Goal: Information Seeking & Learning: Learn about a topic

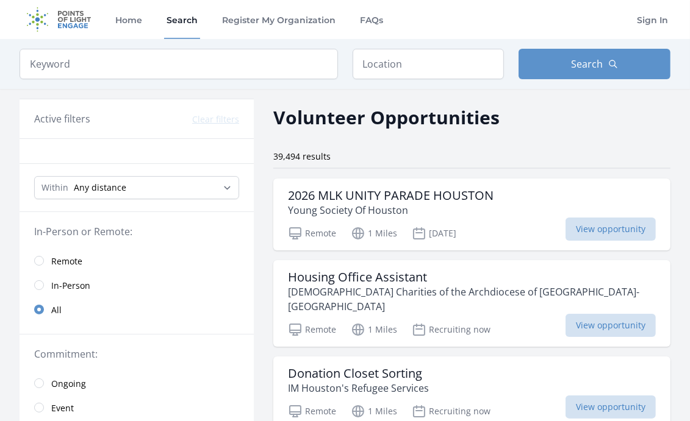
click at [42, 255] on link "Remote" at bounding box center [137, 261] width 234 height 24
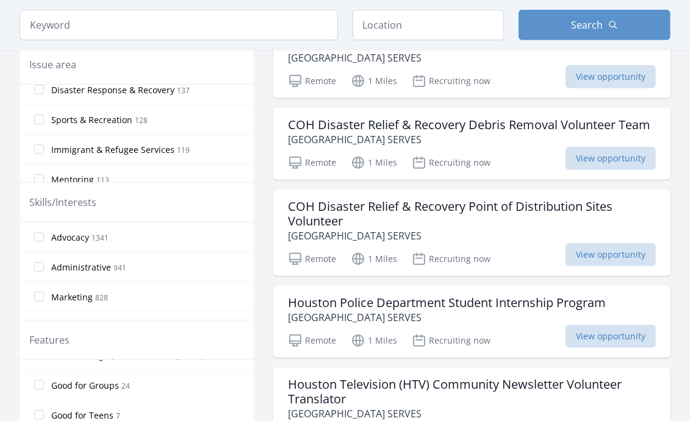
scroll to position [183, 0]
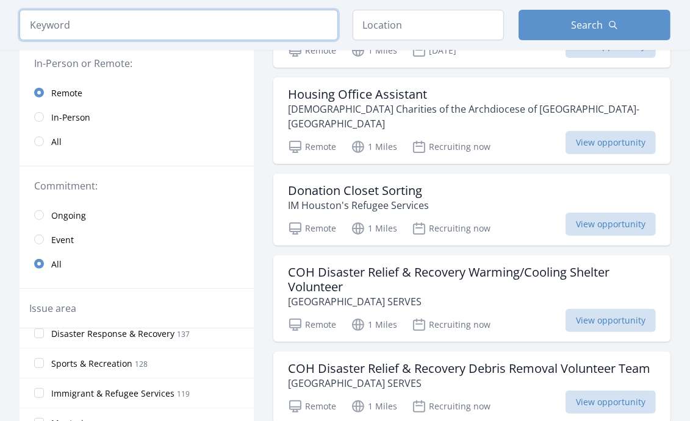
click at [105, 20] on input "search" at bounding box center [179, 25] width 318 height 30
type input "virtual"
click button "submit" at bounding box center [0, 0] width 0 height 0
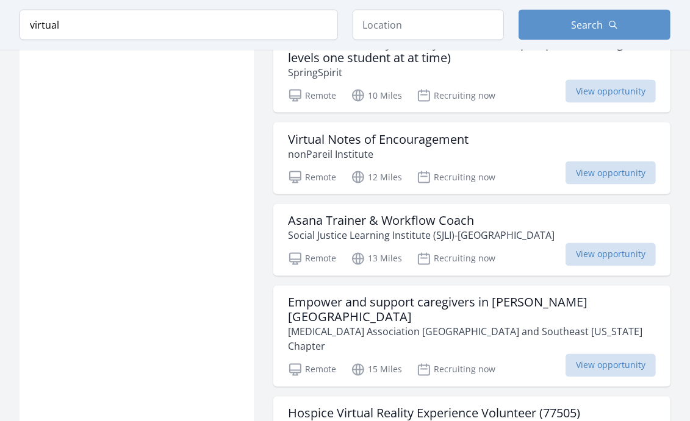
scroll to position [1585, 0]
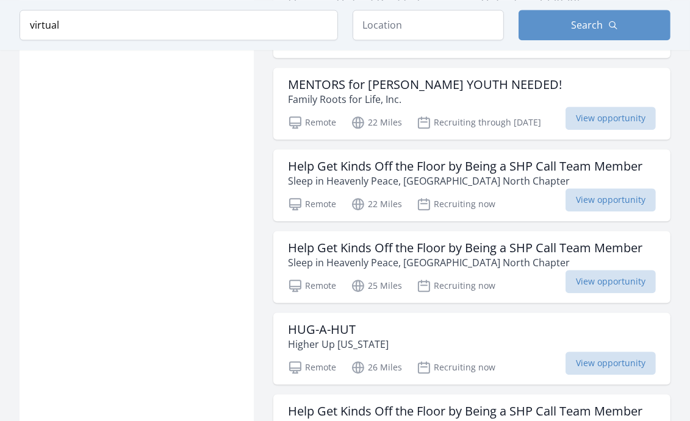
scroll to position [2256, 0]
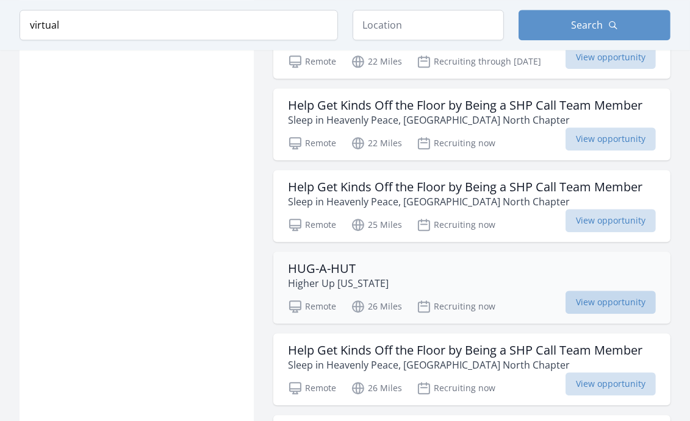
click at [612, 291] on span "View opportunity" at bounding box center [610, 302] width 90 height 23
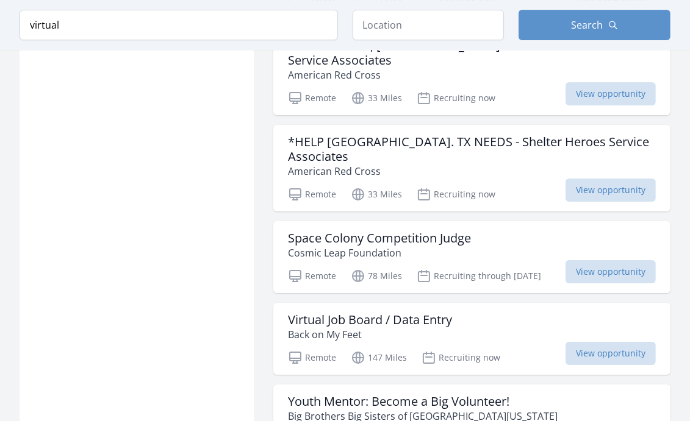
scroll to position [3170, 0]
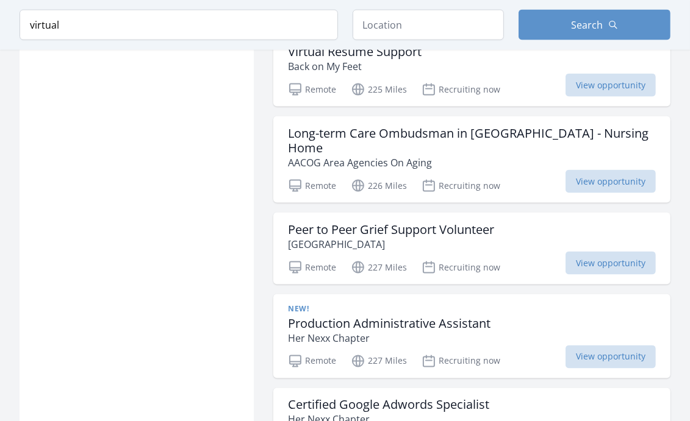
scroll to position [5121, 0]
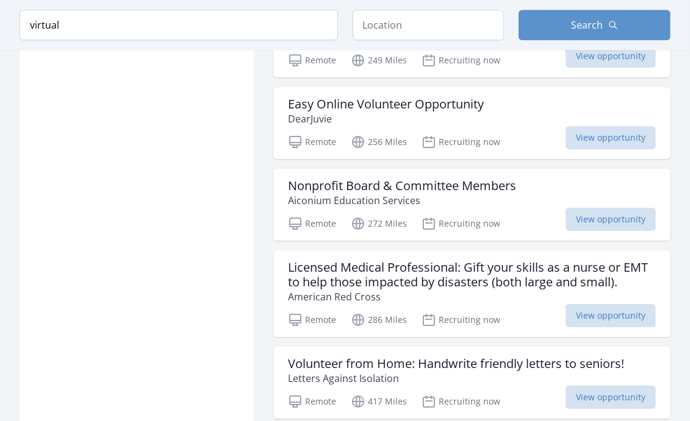
scroll to position [6463, 0]
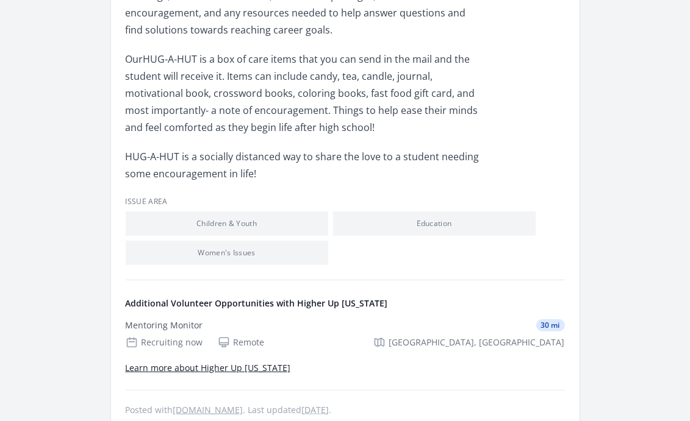
scroll to position [671, 0]
